Goal: Find specific page/section: Find specific page/section

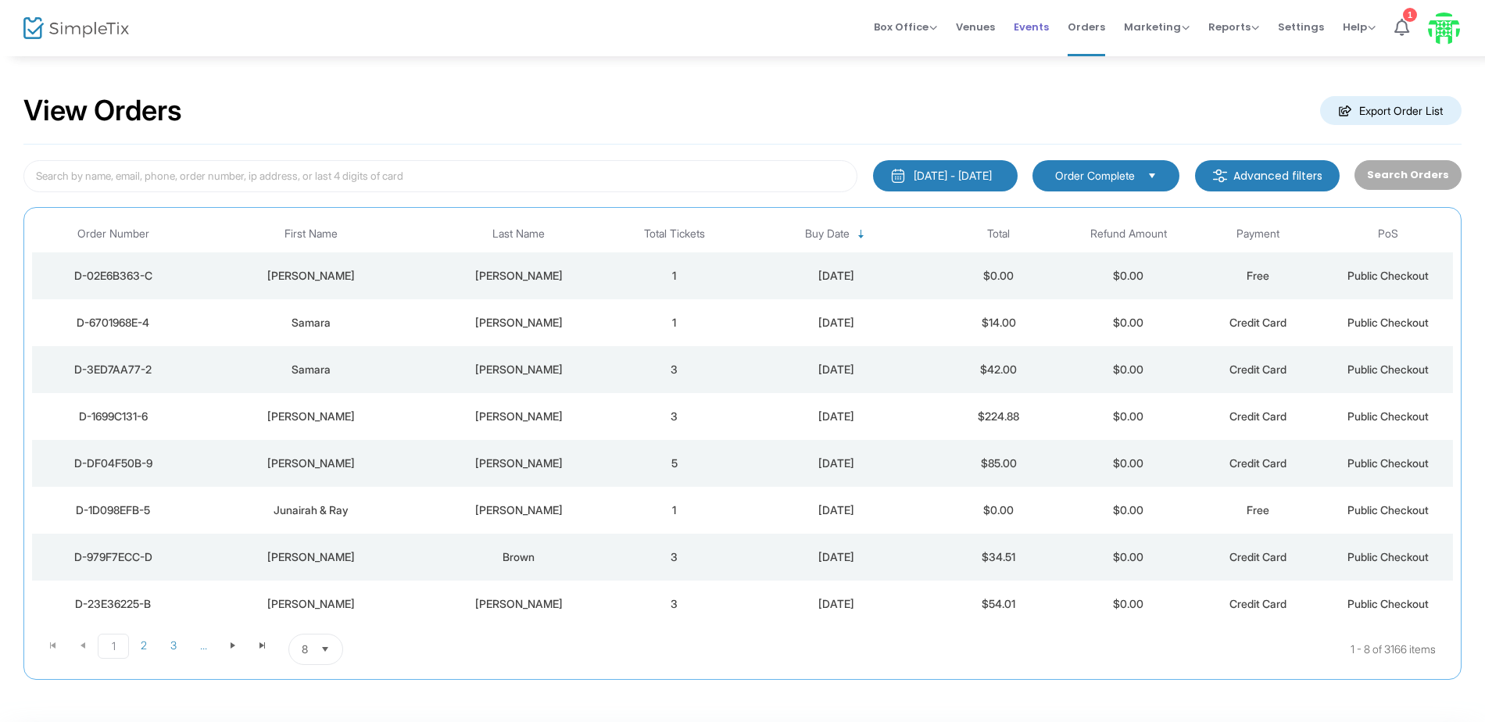
click at [1029, 26] on span "Events" at bounding box center [1031, 27] width 35 height 40
